Goal: Information Seeking & Learning: Find specific fact

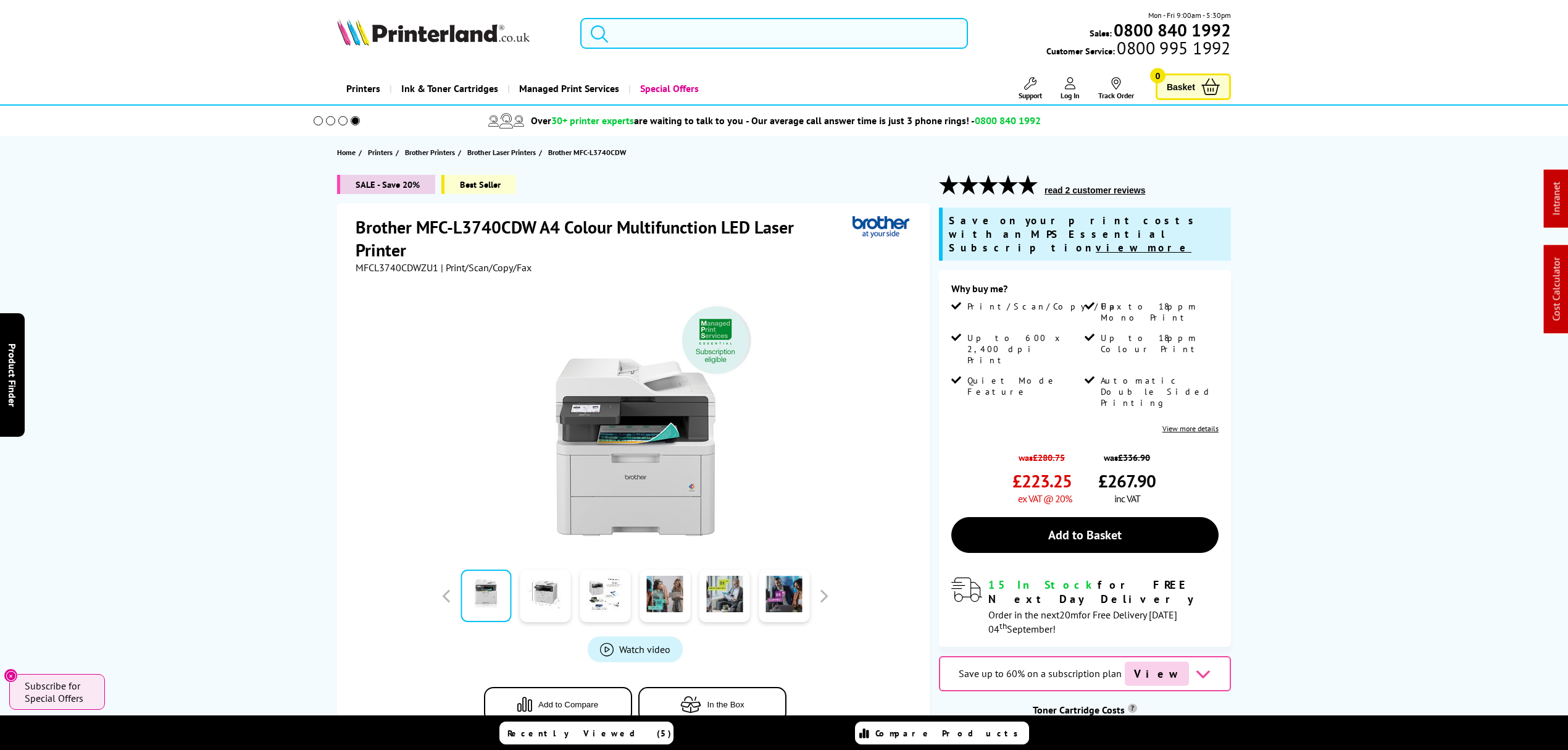
click at [702, 42] on input "search" at bounding box center [775, 33] width 388 height 31
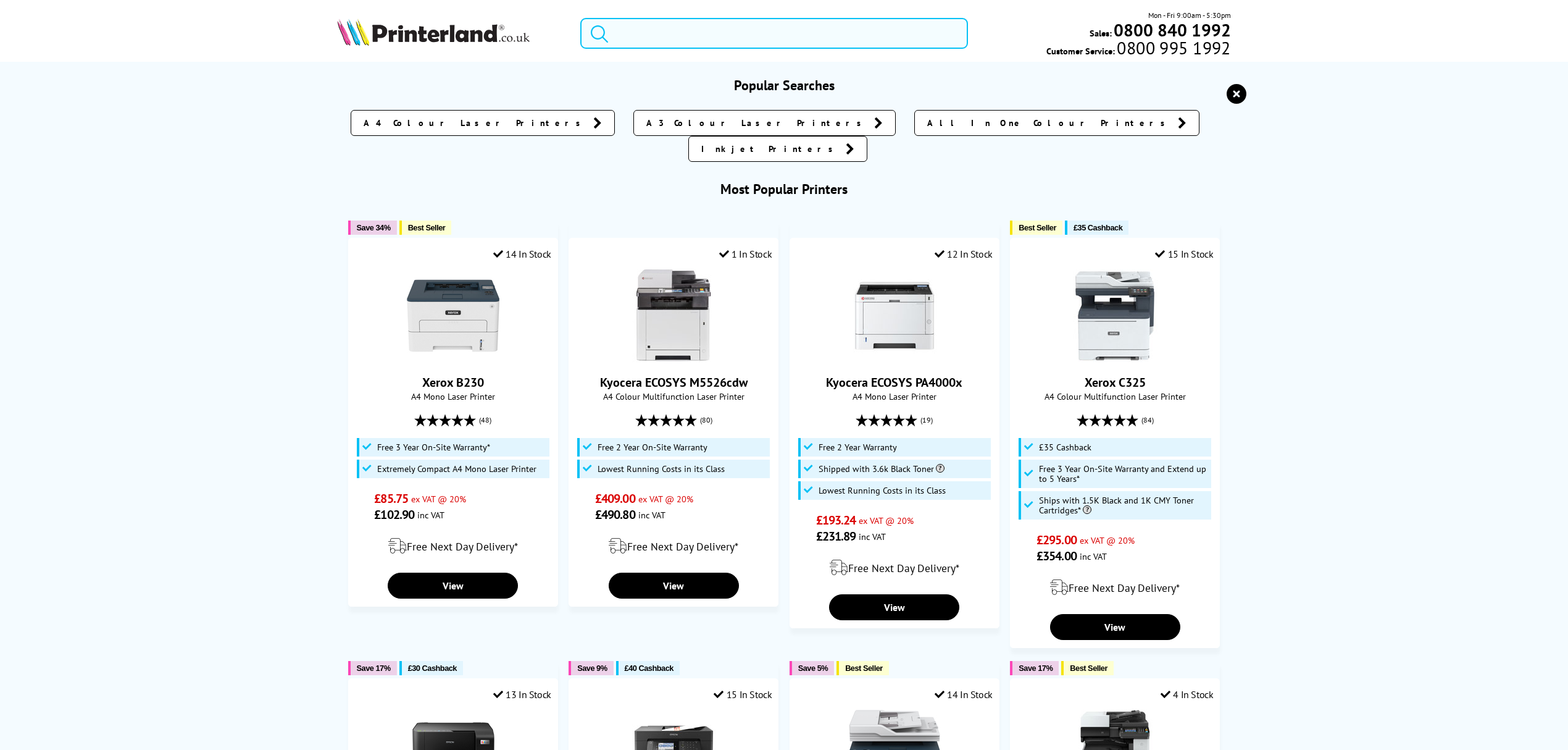
paste input "HLL8260CDWZU1"
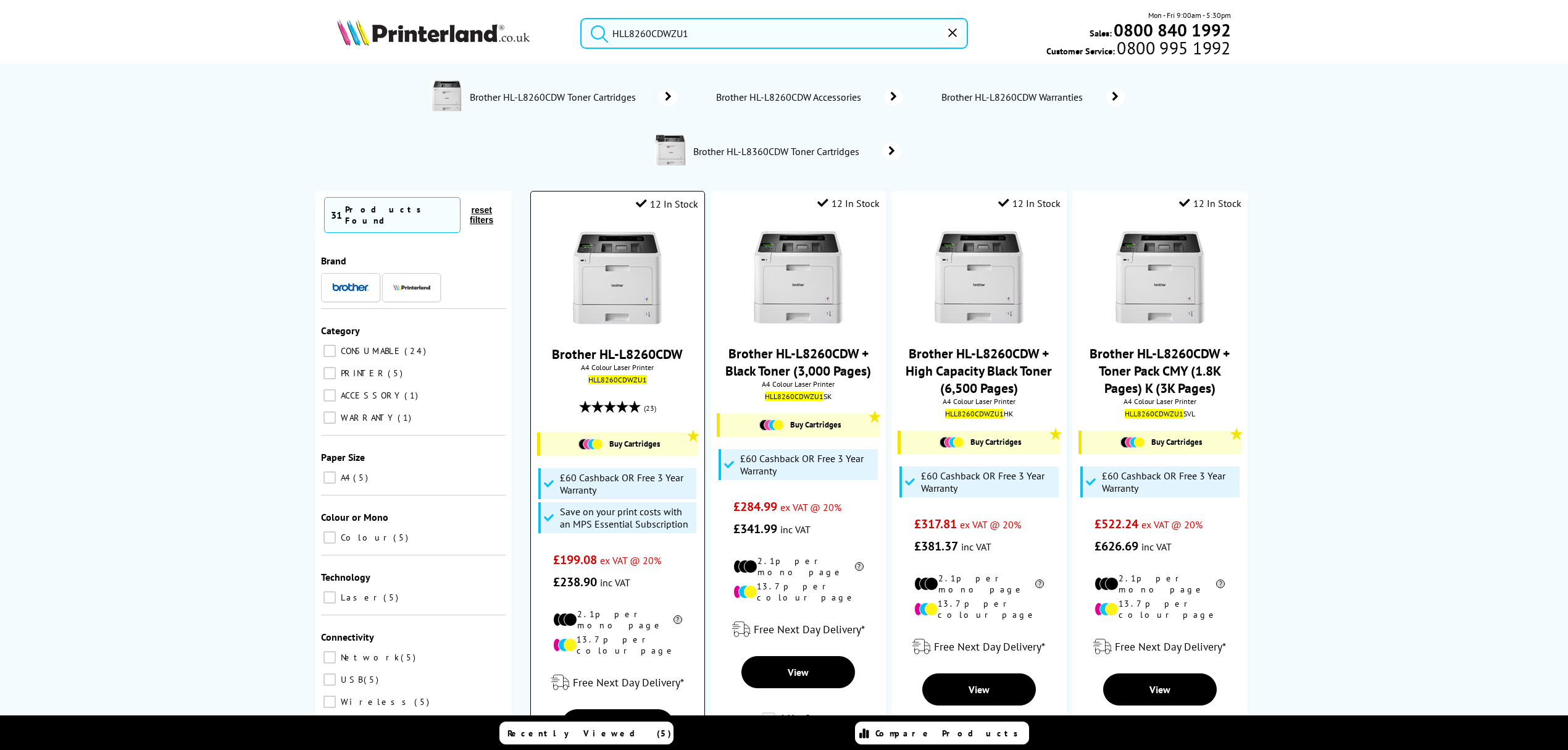
type input "HLL8260CDWZU1"
click at [605, 273] on img at bounding box center [617, 278] width 93 height 93
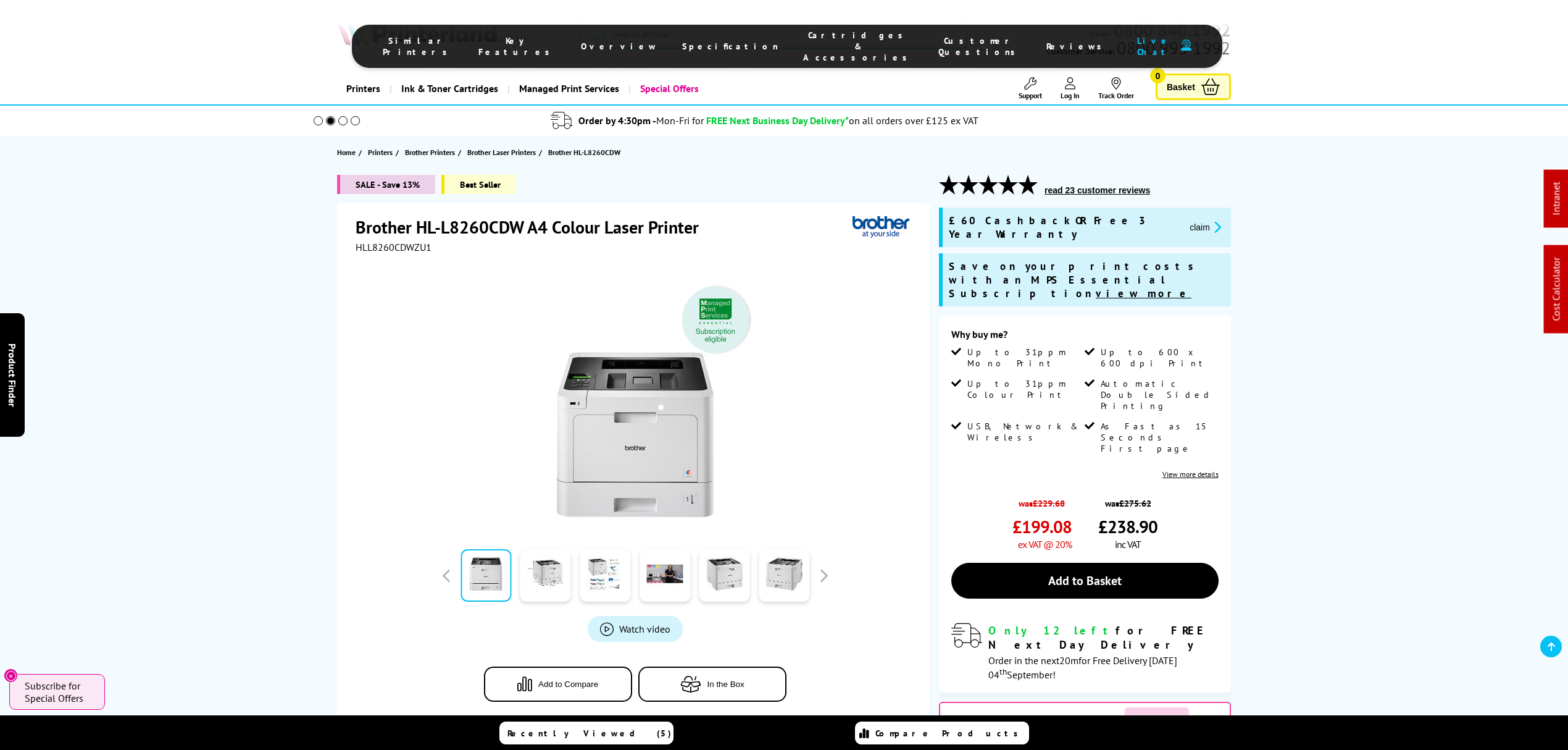
drag, startPoint x: 216, startPoint y: 378, endPoint x: 200, endPoint y: 169, distance: 209.6
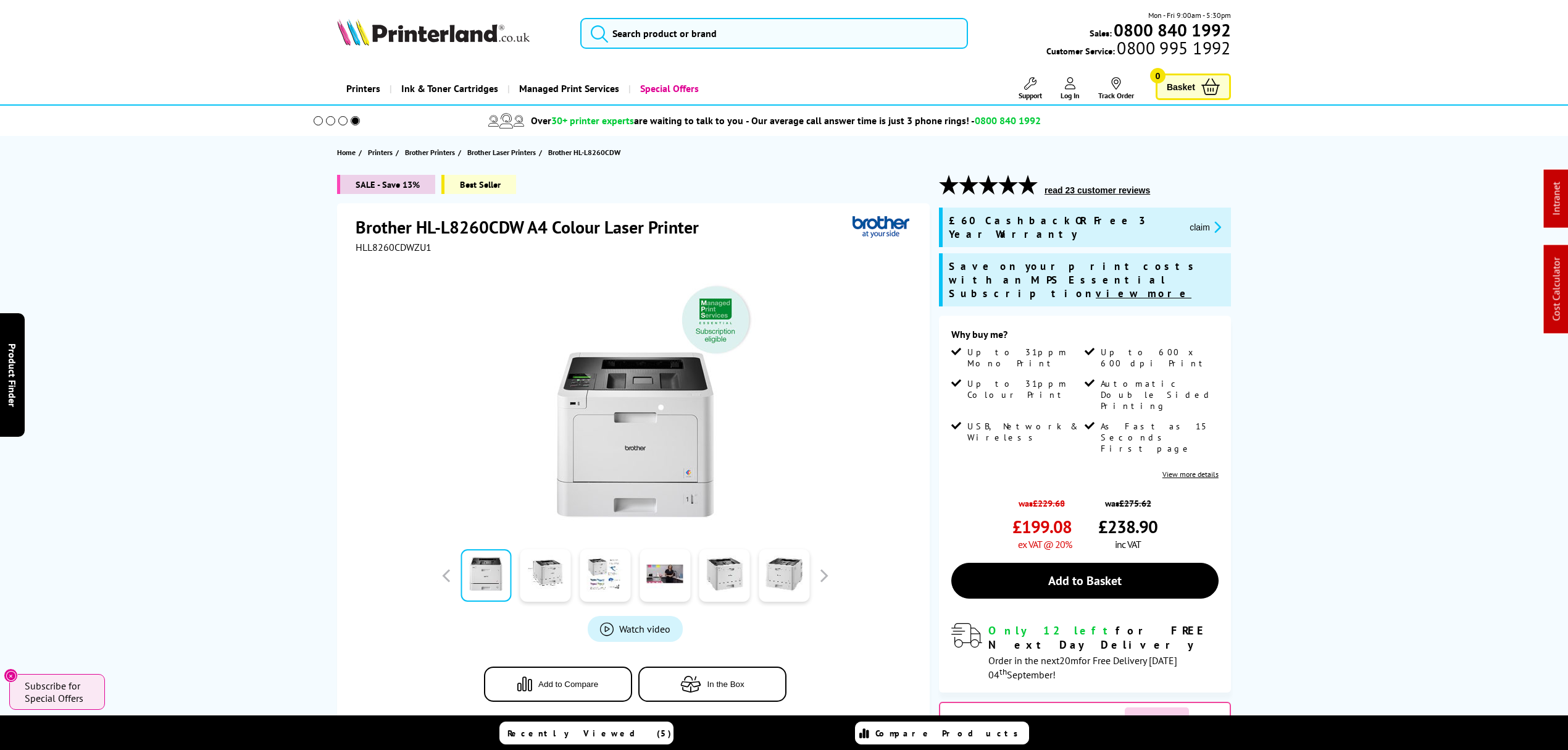
drag, startPoint x: 159, startPoint y: 502, endPoint x: 114, endPoint y: -25, distance: 528.9
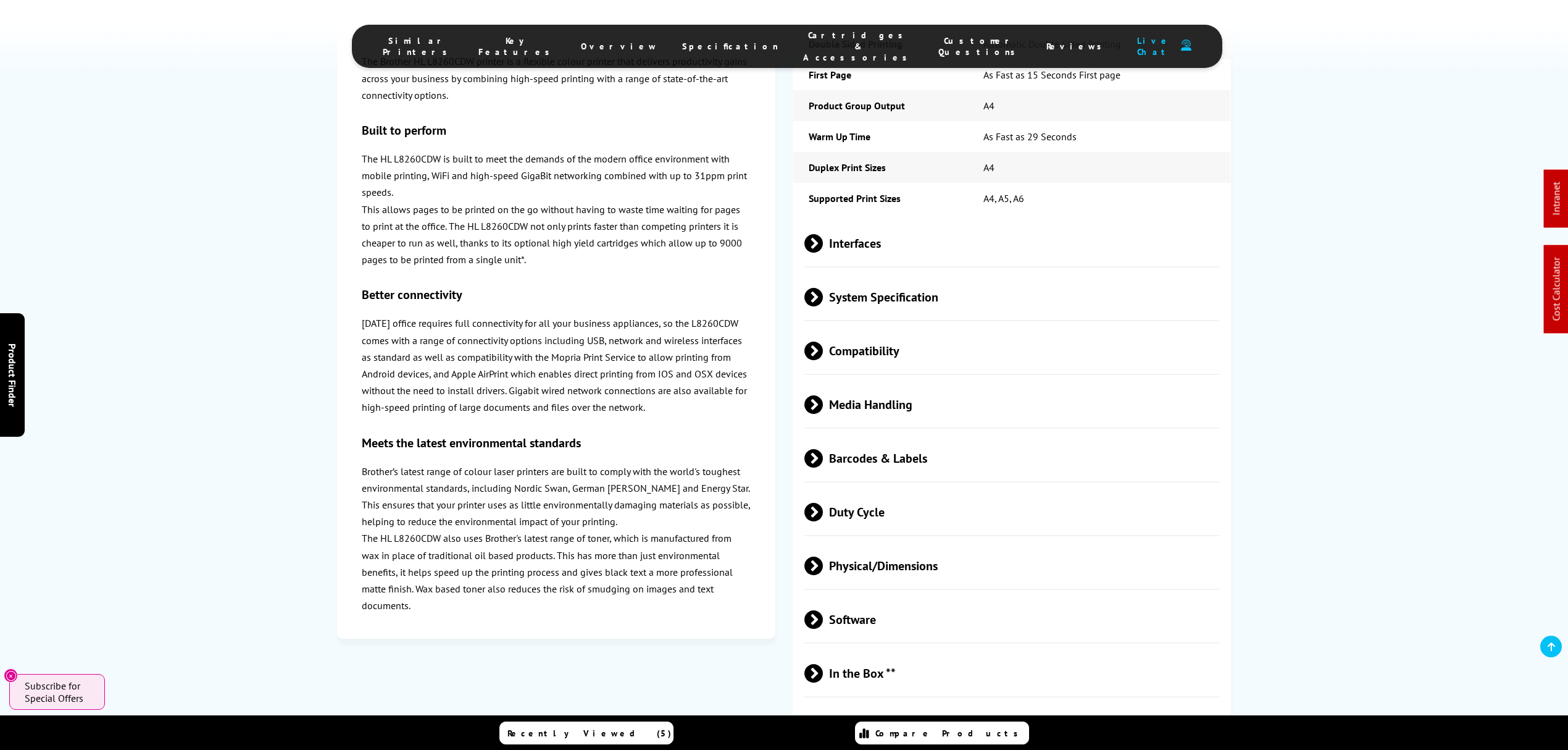
drag, startPoint x: 1359, startPoint y: 344, endPoint x: 1339, endPoint y: 615, distance: 271.7
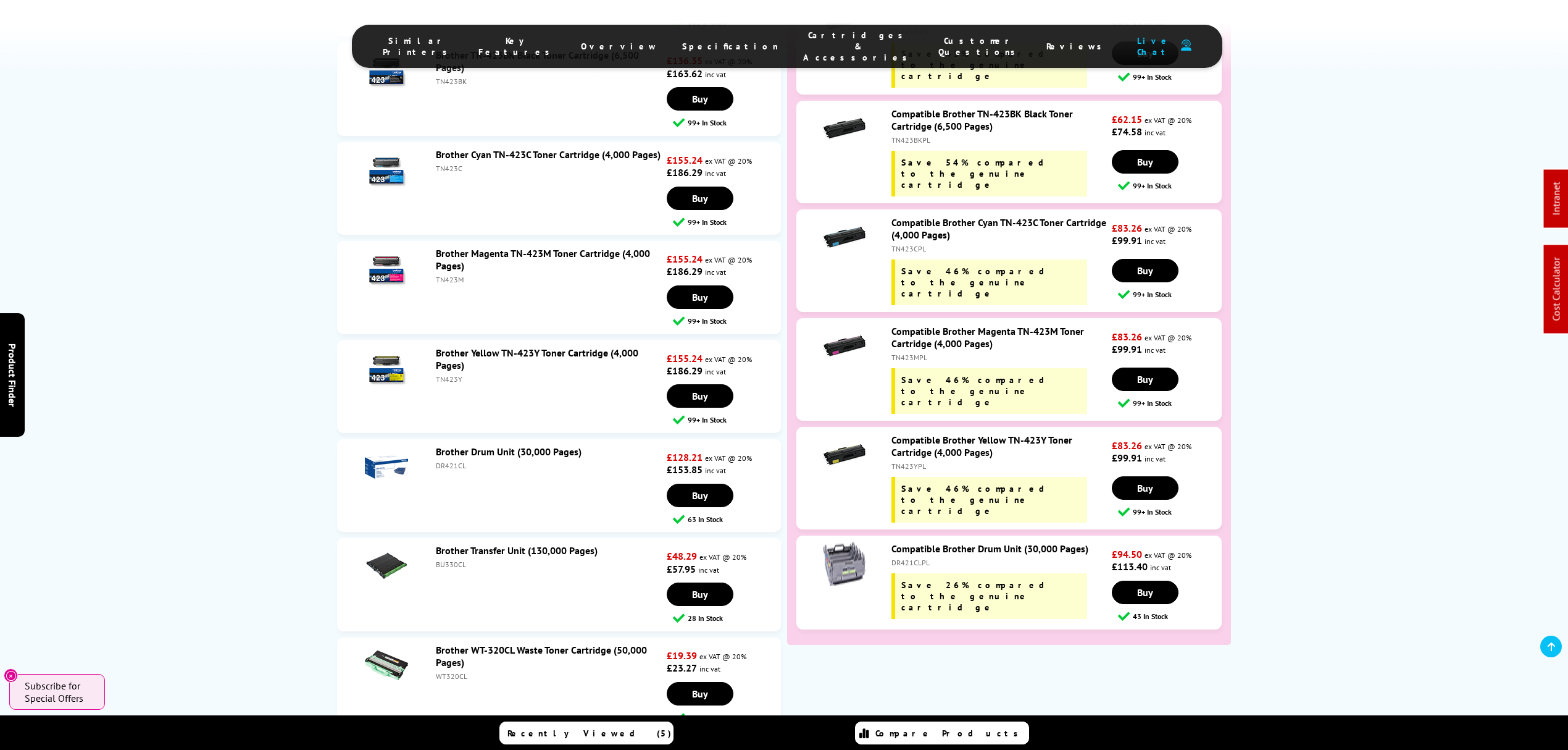
scroll to position [4769, 0]
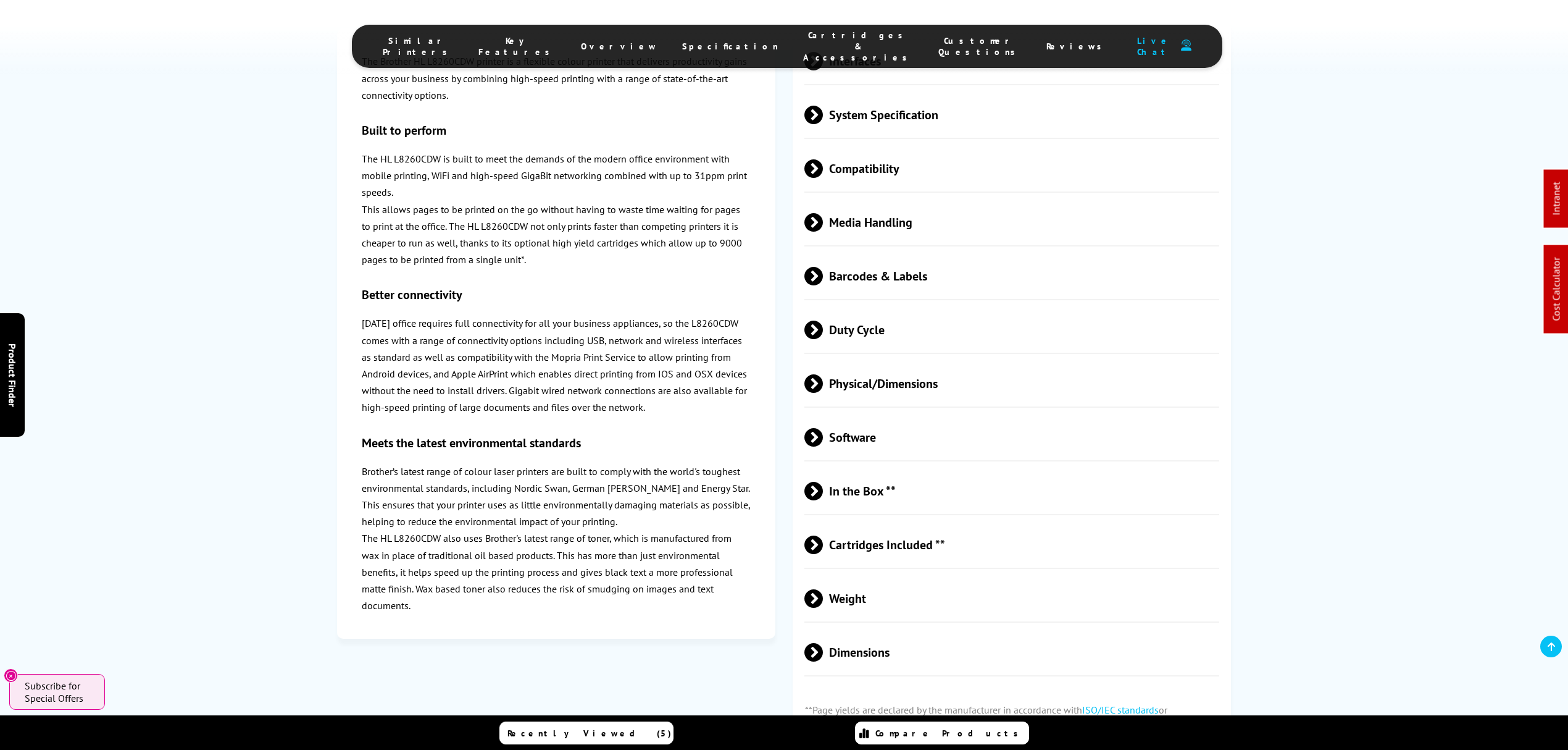
drag, startPoint x: 163, startPoint y: 525, endPoint x: 134, endPoint y: 330, distance: 197.1
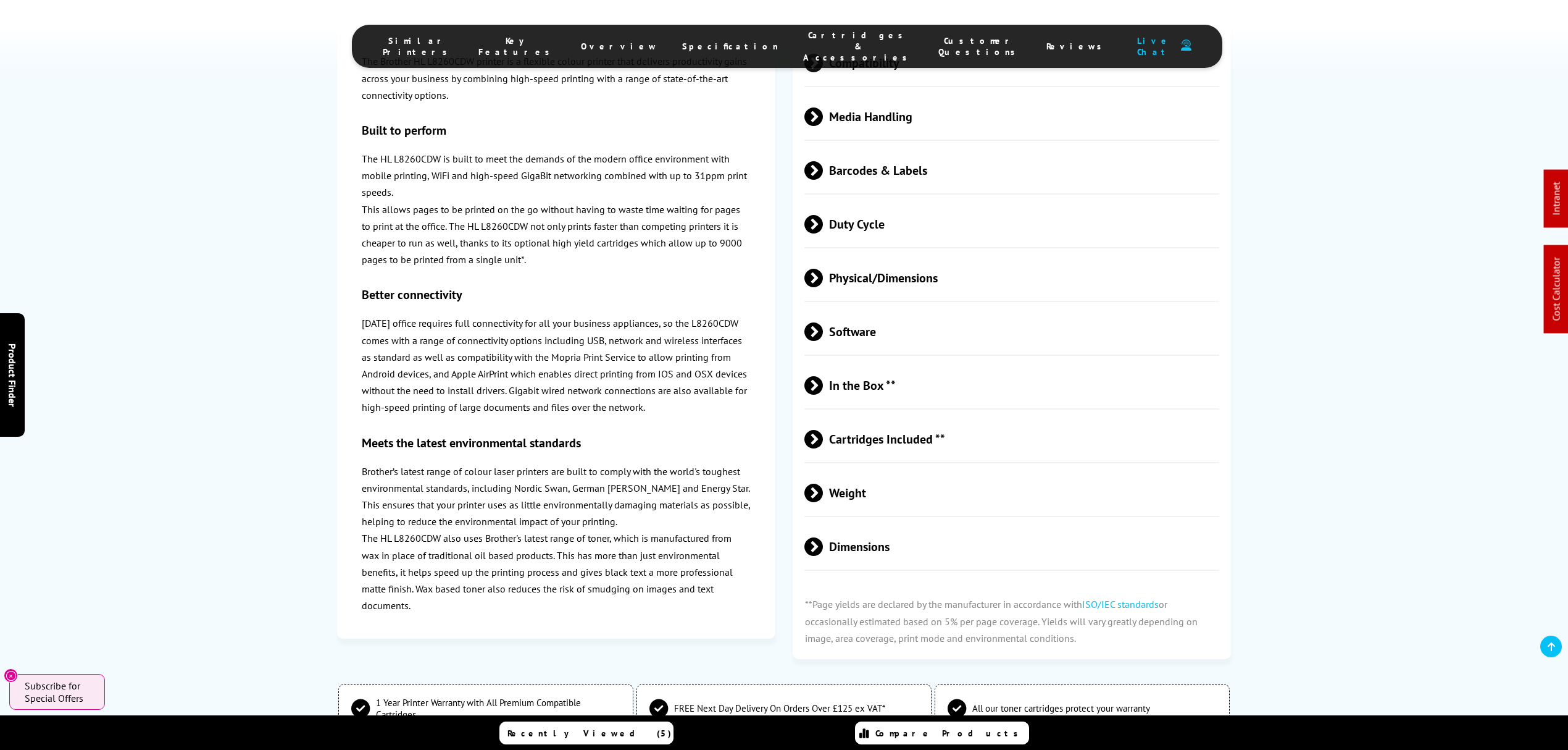
scroll to position [0, 0]
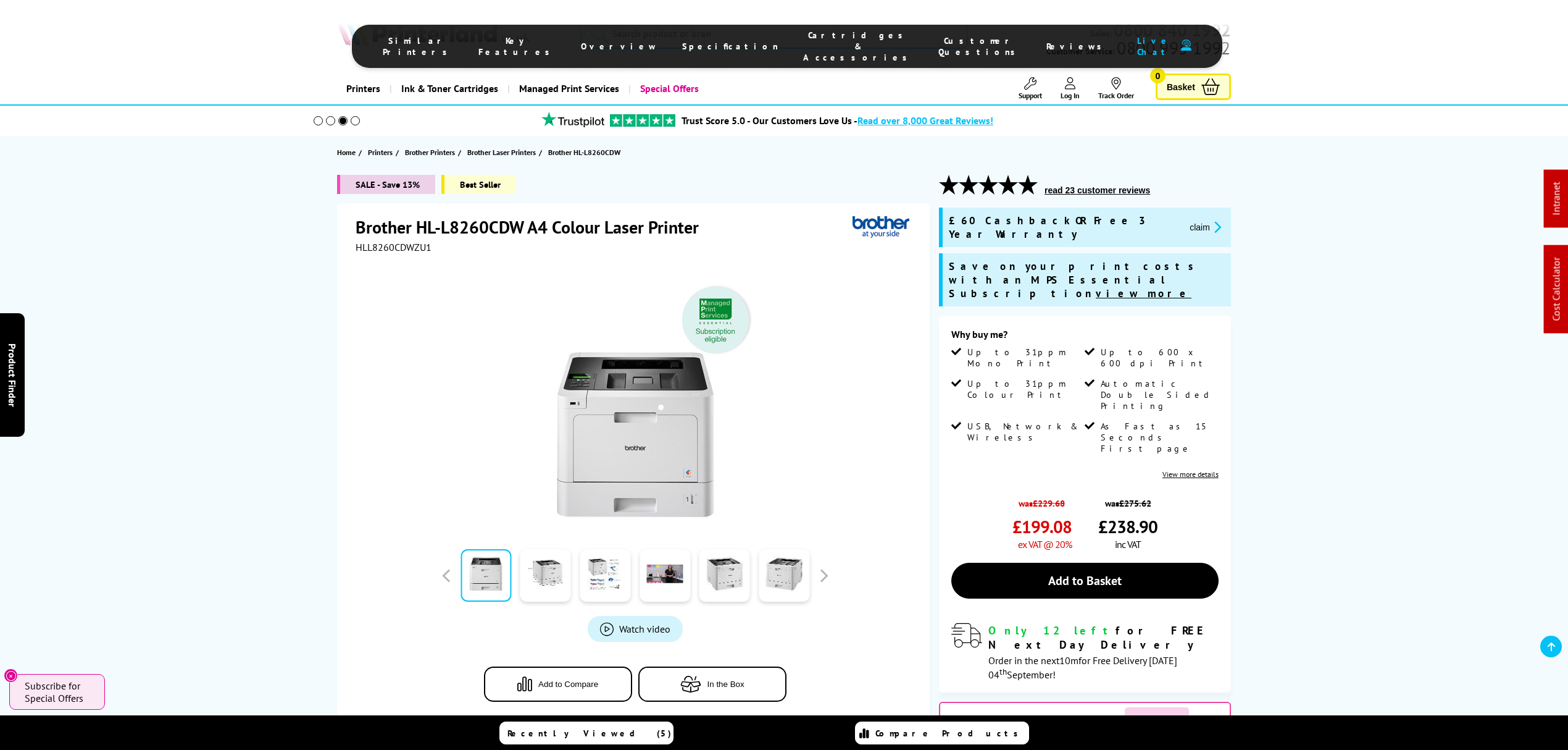
drag, startPoint x: 833, startPoint y: 469, endPoint x: 833, endPoint y: 68, distance: 401.0
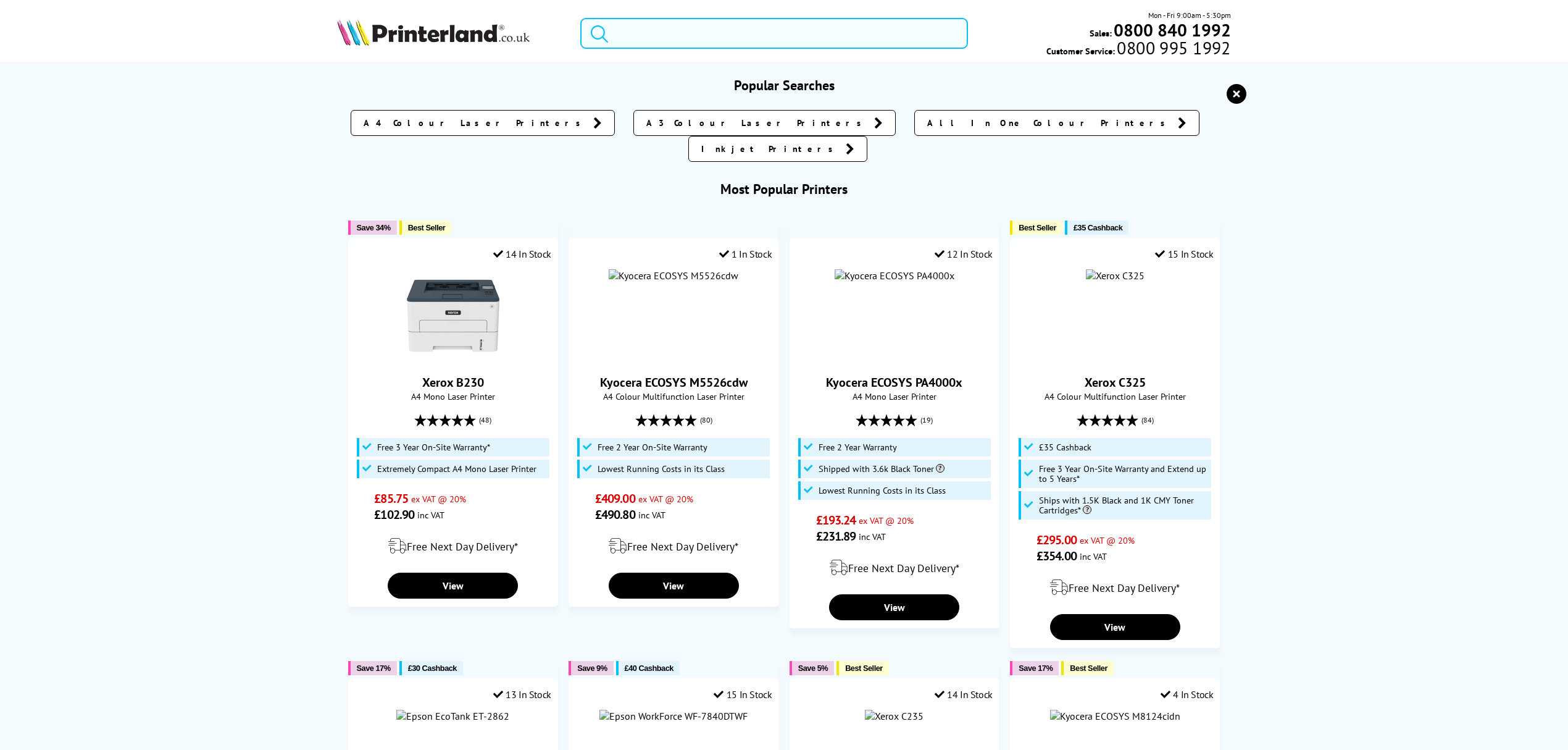
click at [833, 37] on input "search" at bounding box center [775, 33] width 388 height 31
paste input "MFCL3740CDWZU1"
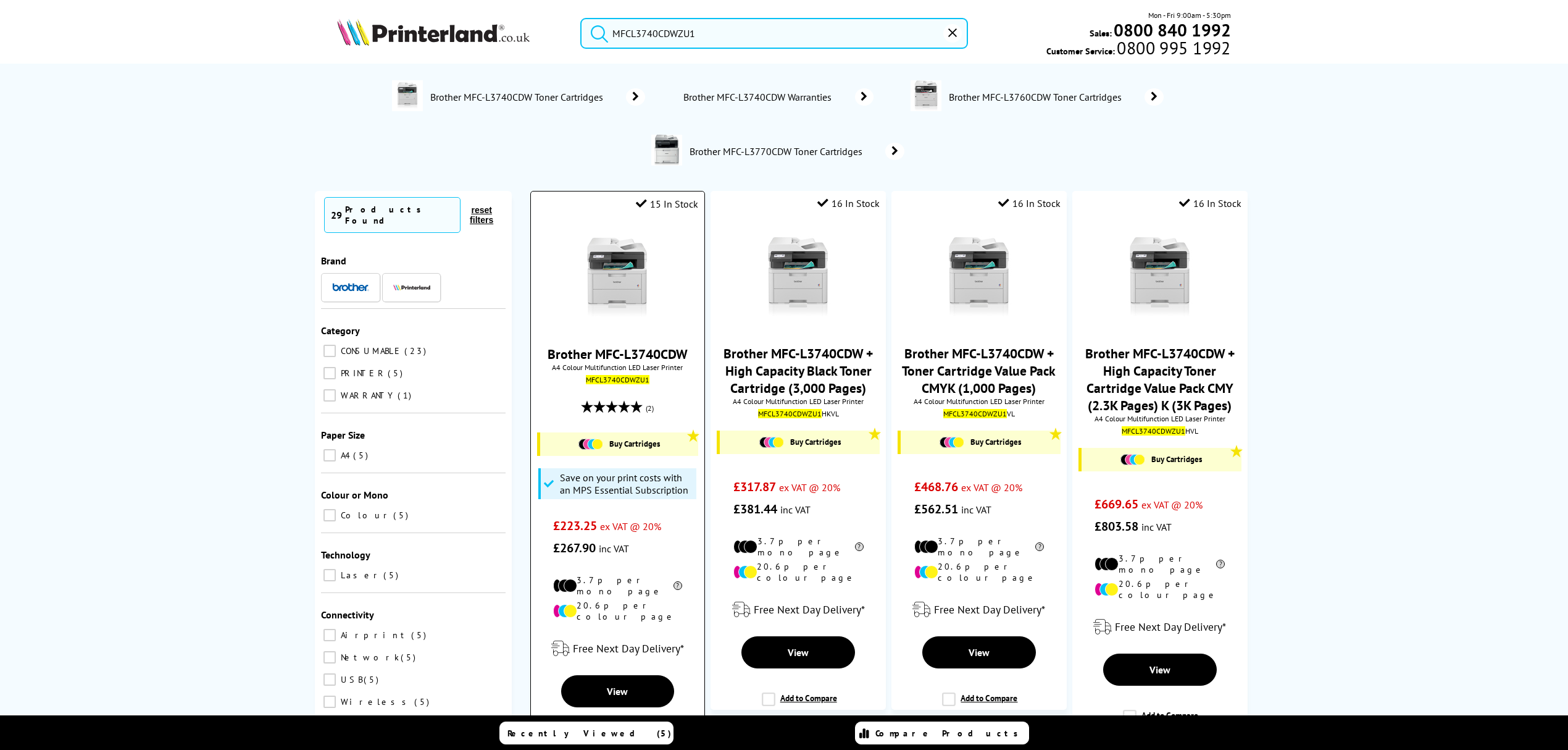
type input "MFCL3740CDWZU1"
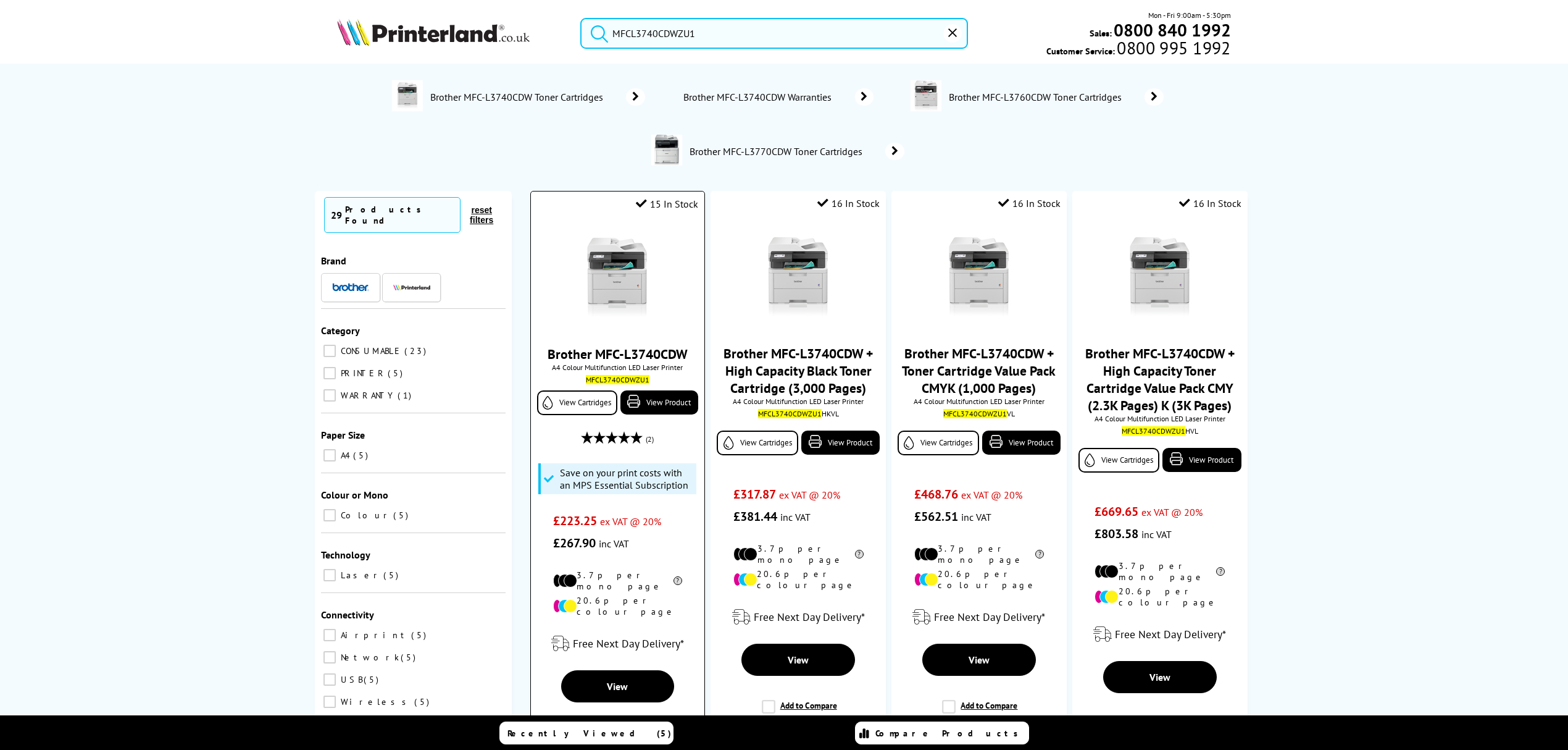
click at [620, 267] on img at bounding box center [617, 278] width 93 height 93
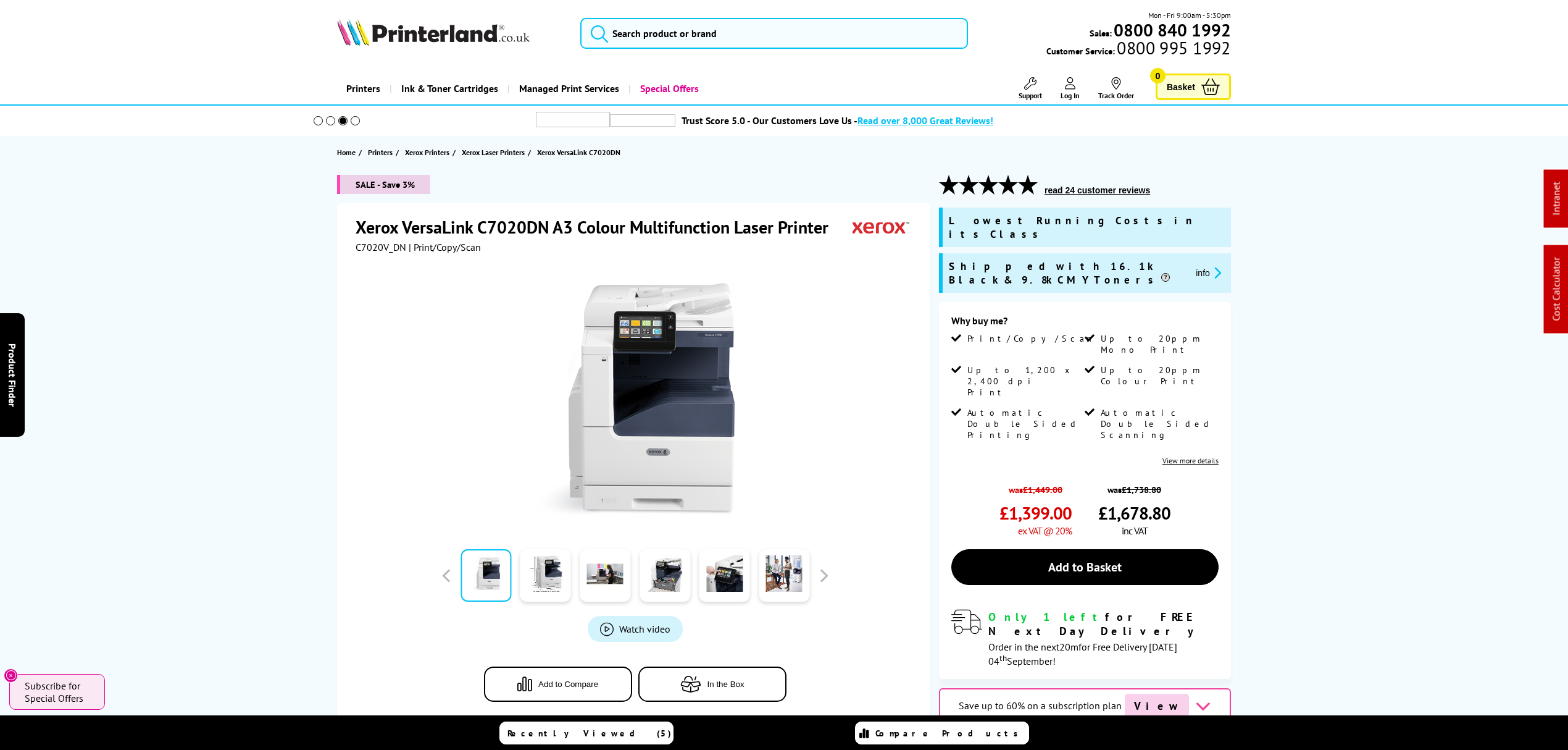
drag, startPoint x: 825, startPoint y: 162, endPoint x: 778, endPoint y: 52, distance: 119.6
click at [771, 42] on input "search" at bounding box center [775, 33] width 388 height 31
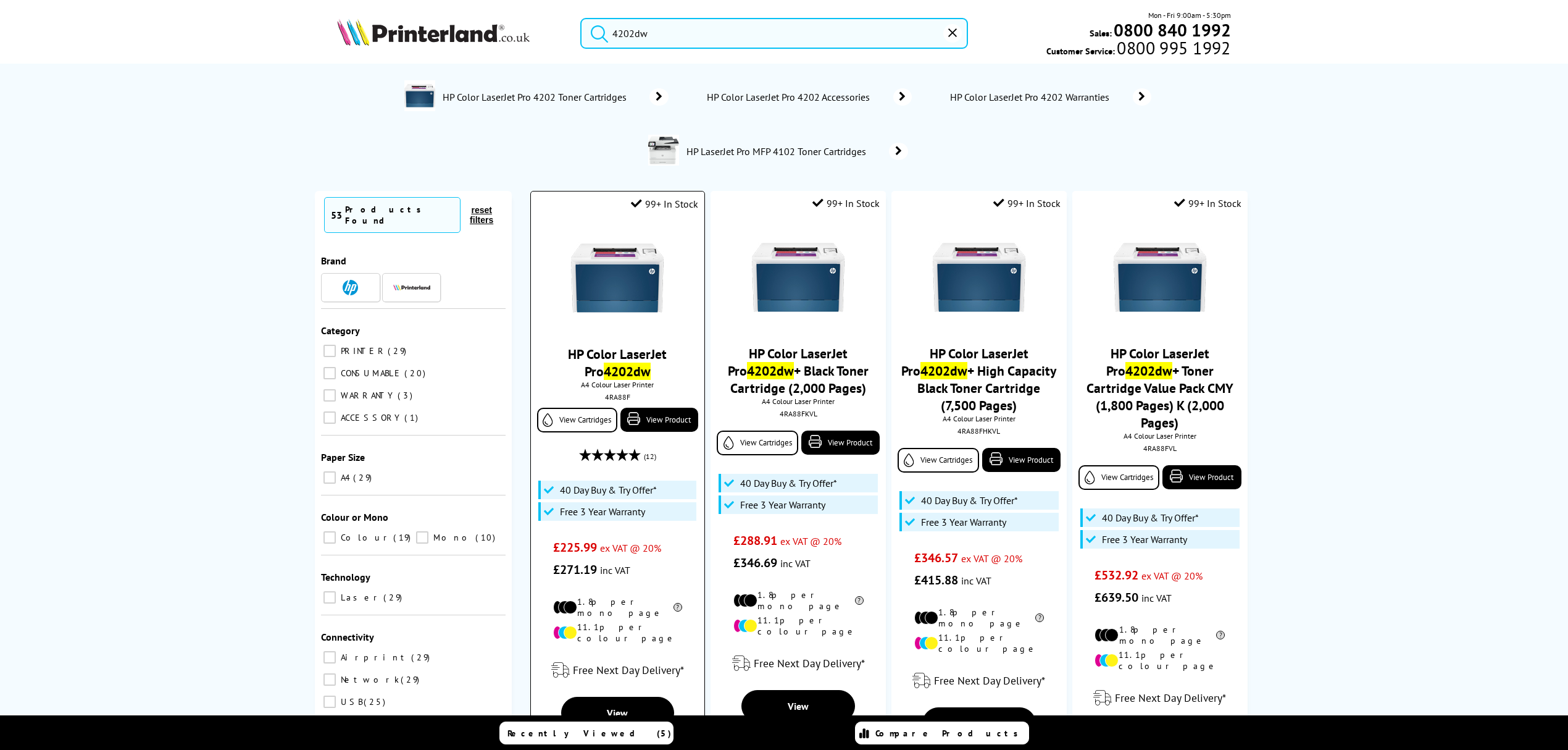
type input "4202dw"
click at [637, 293] on img at bounding box center [617, 278] width 93 height 93
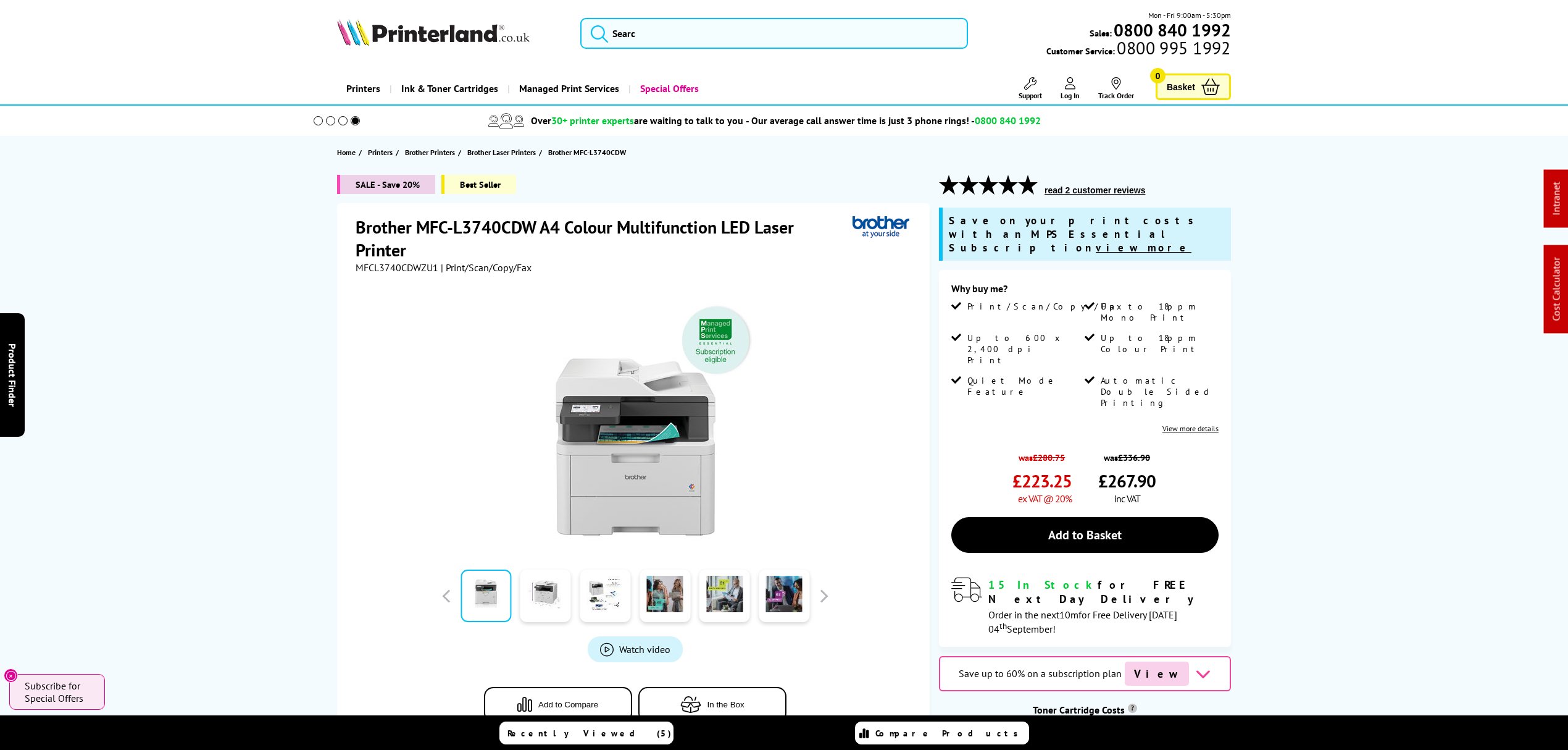
drag, startPoint x: 270, startPoint y: 215, endPoint x: 270, endPoint y: 18, distance: 197.0
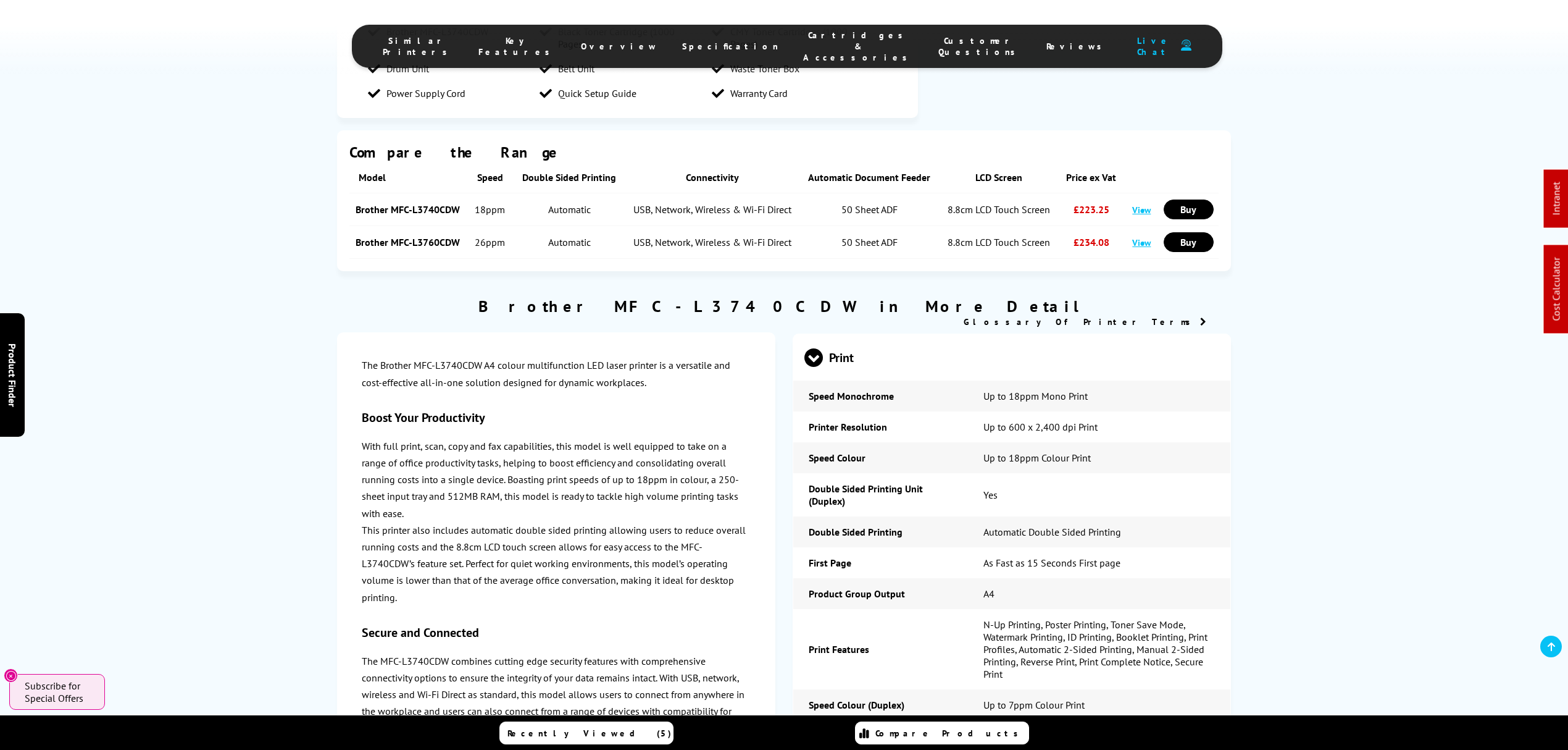
scroll to position [2964, 0]
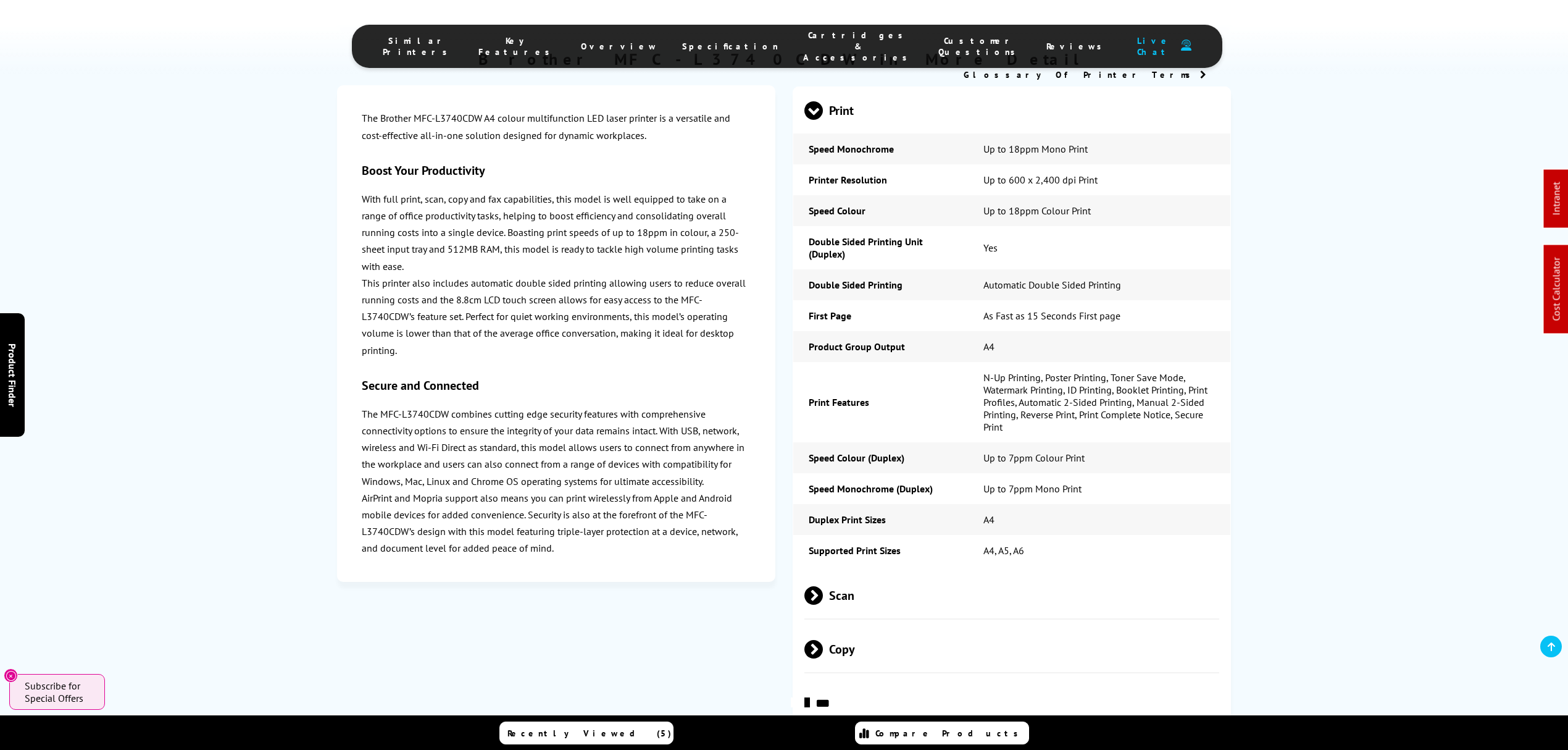
click at [897, 572] on span "Scan" at bounding box center [1012, 595] width 415 height 46
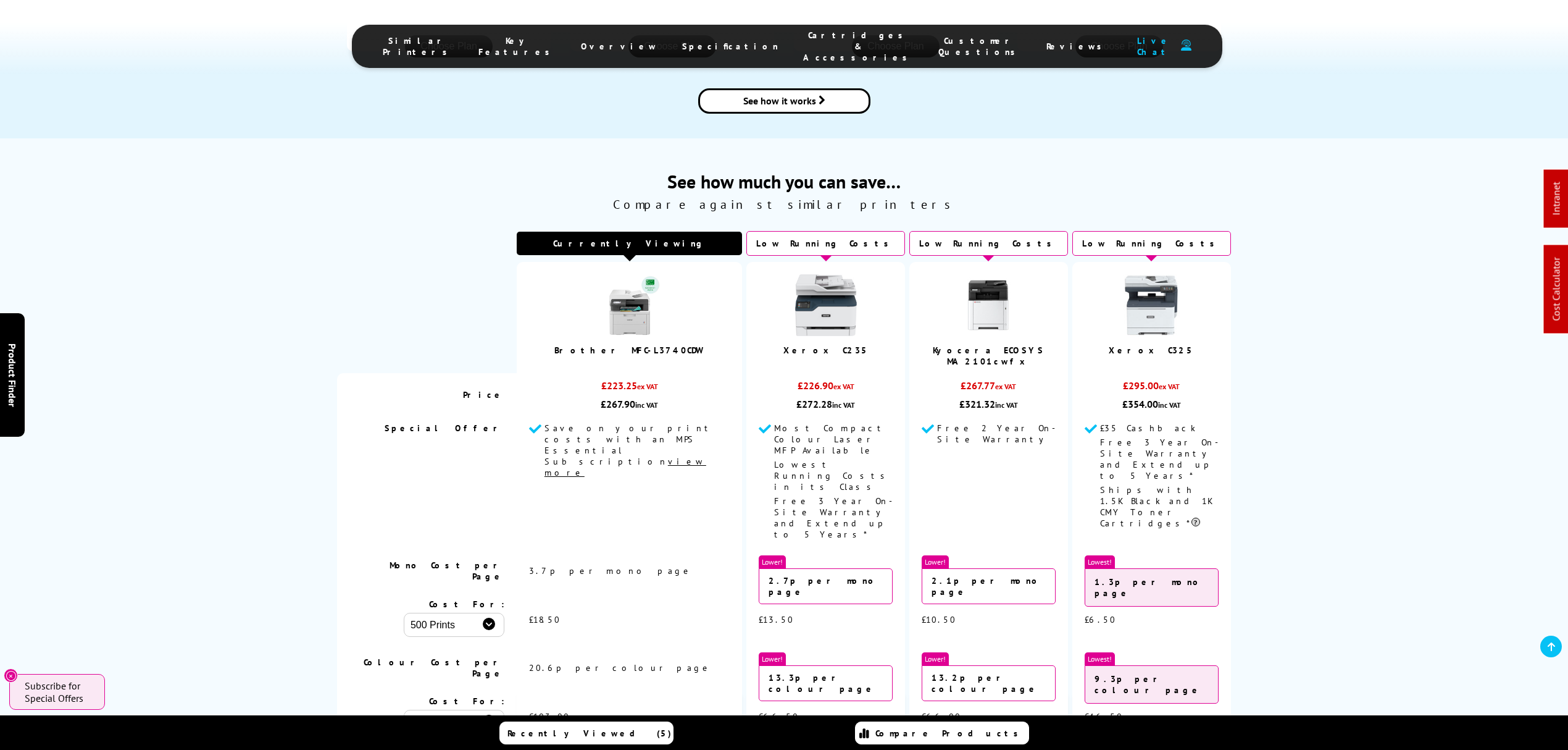
scroll to position [0, 0]
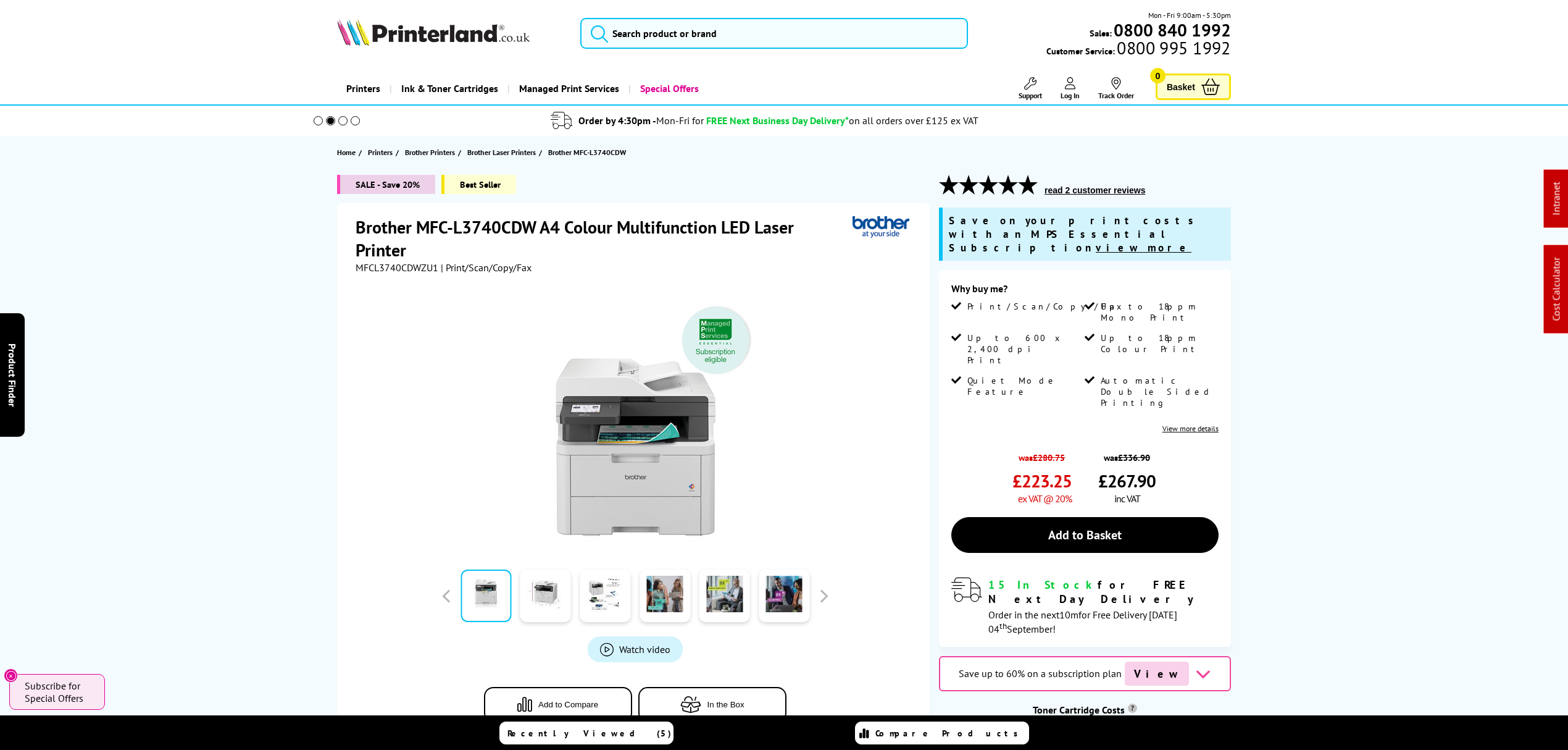
drag, startPoint x: 270, startPoint y: 462, endPoint x: 252, endPoint y: 199, distance: 263.6
click at [695, 690] on button "In the Box" at bounding box center [712, 704] width 148 height 35
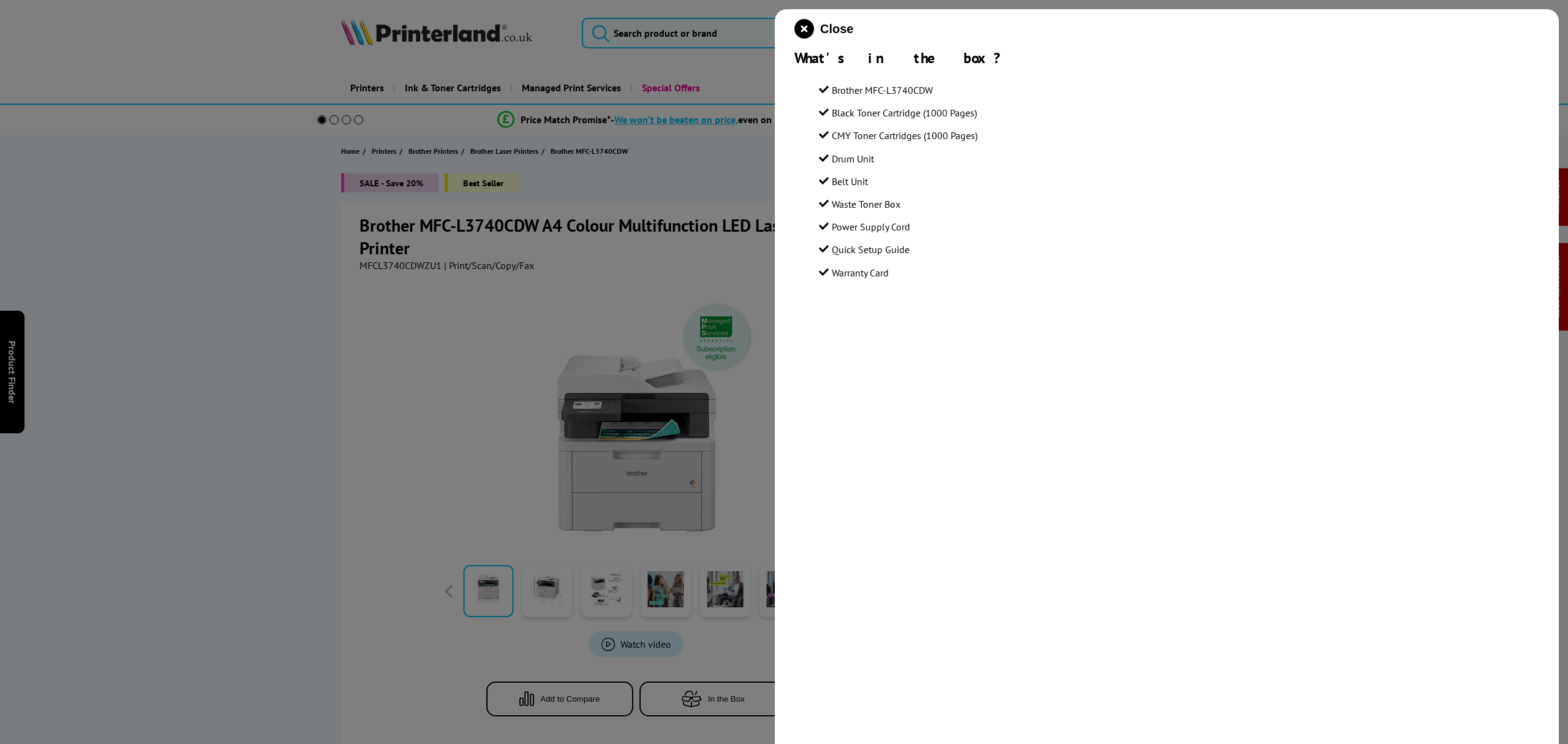
click at [799, 16] on div "Close What's in the box? Brother MFC-L3740CDW Black Toner Cartridge (1000 Pages…" at bounding box center [1167, 381] width 784 height 744
click at [800, 26] on icon "close modal" at bounding box center [804, 29] width 19 height 19
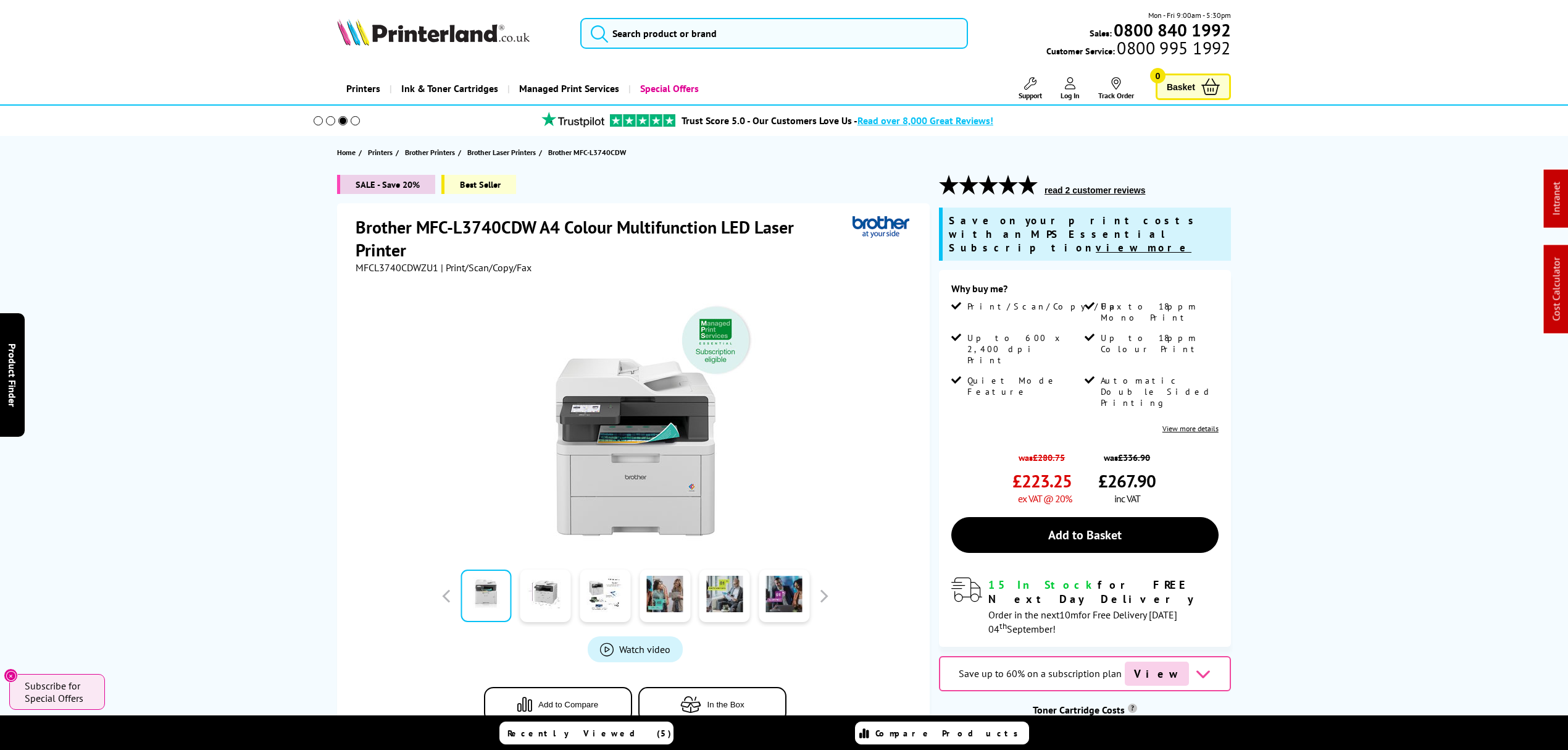
drag, startPoint x: 316, startPoint y: 477, endPoint x: 287, endPoint y: 5, distance: 472.9
